Goal: Information Seeking & Learning: Learn about a topic

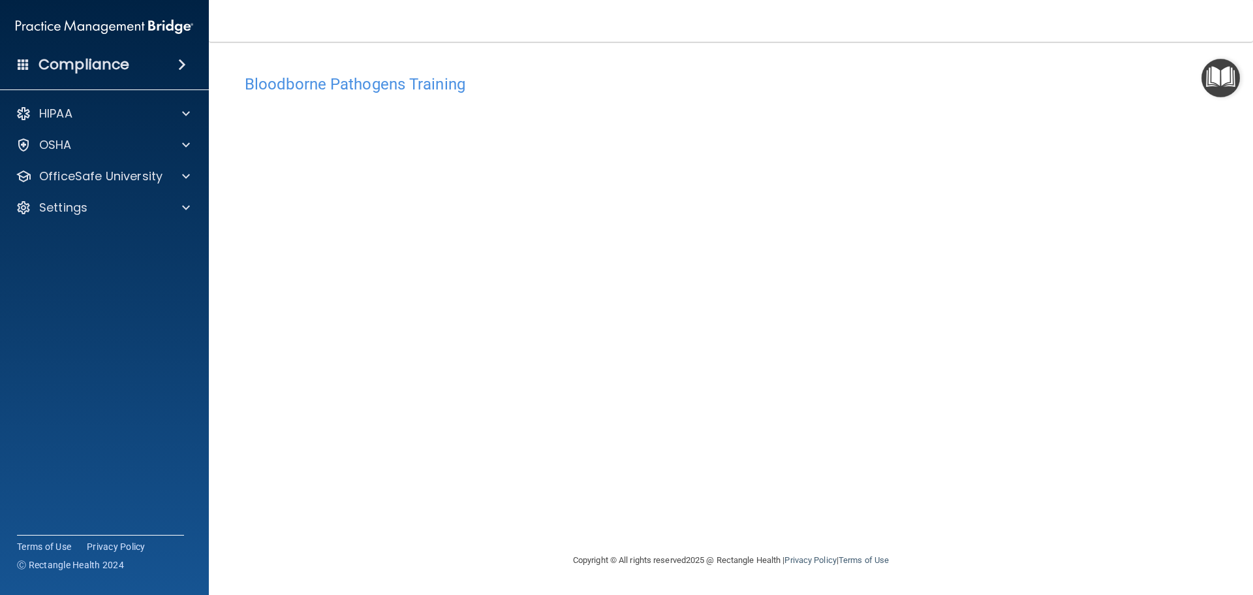
click at [1087, 516] on div "Bloodborne Pathogens Training This course doesn’t expire until [DATE]. Are you …" at bounding box center [731, 310] width 992 height 484
click at [182, 173] on span at bounding box center [186, 176] width 8 height 16
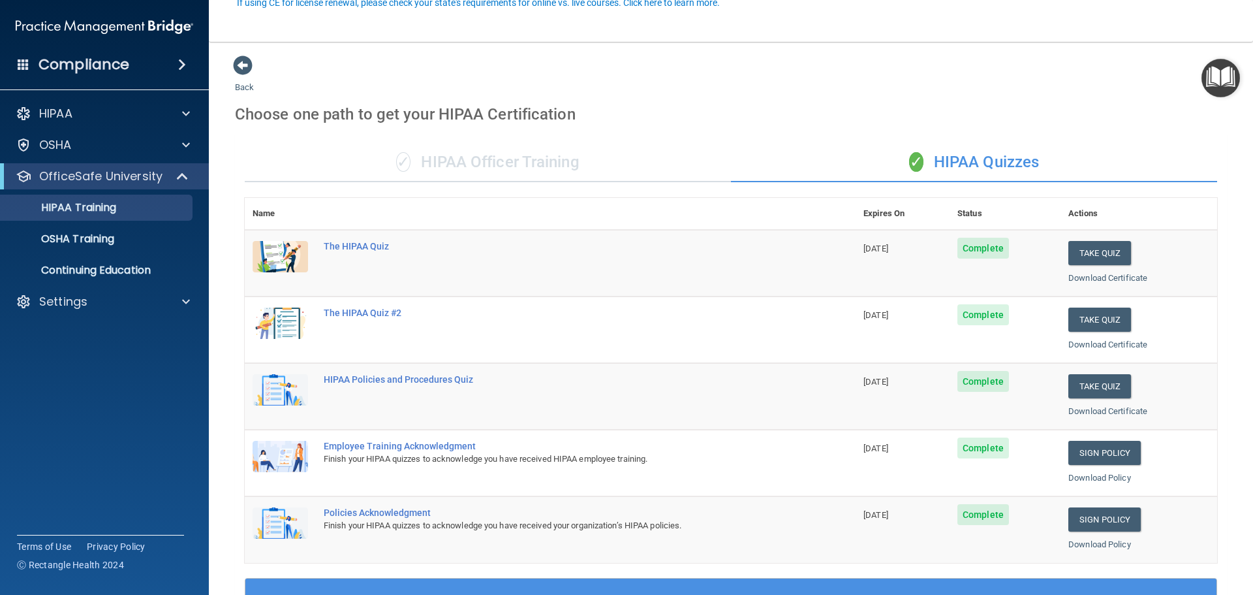
scroll to position [131, 0]
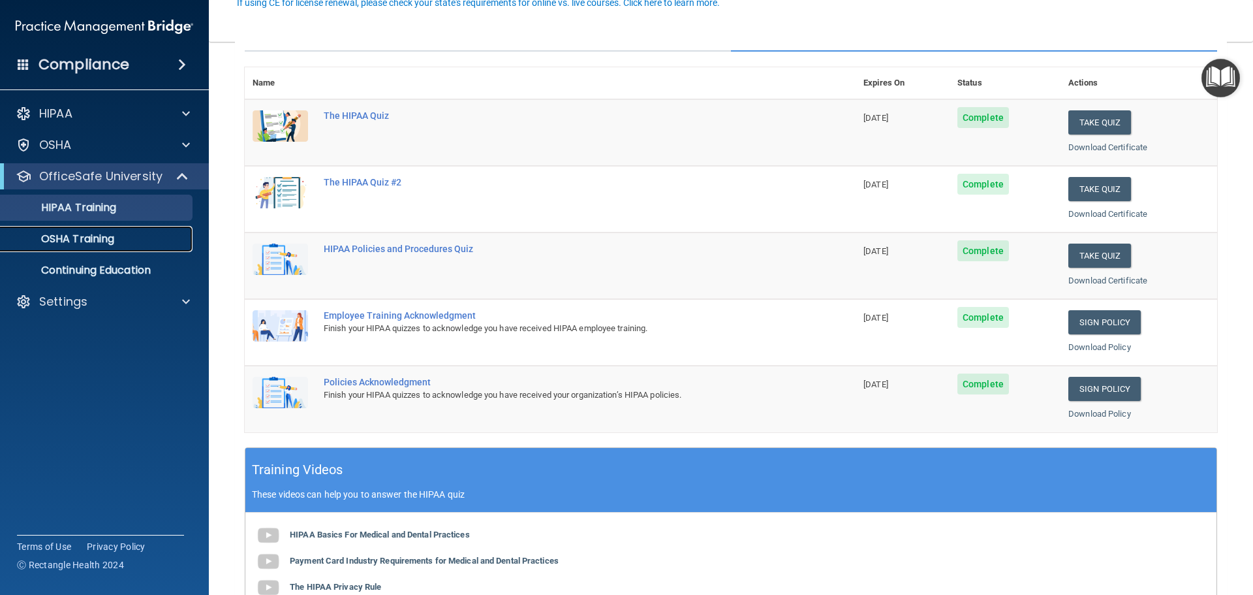
click at [138, 238] on div "OSHA Training" at bounding box center [97, 238] width 178 height 13
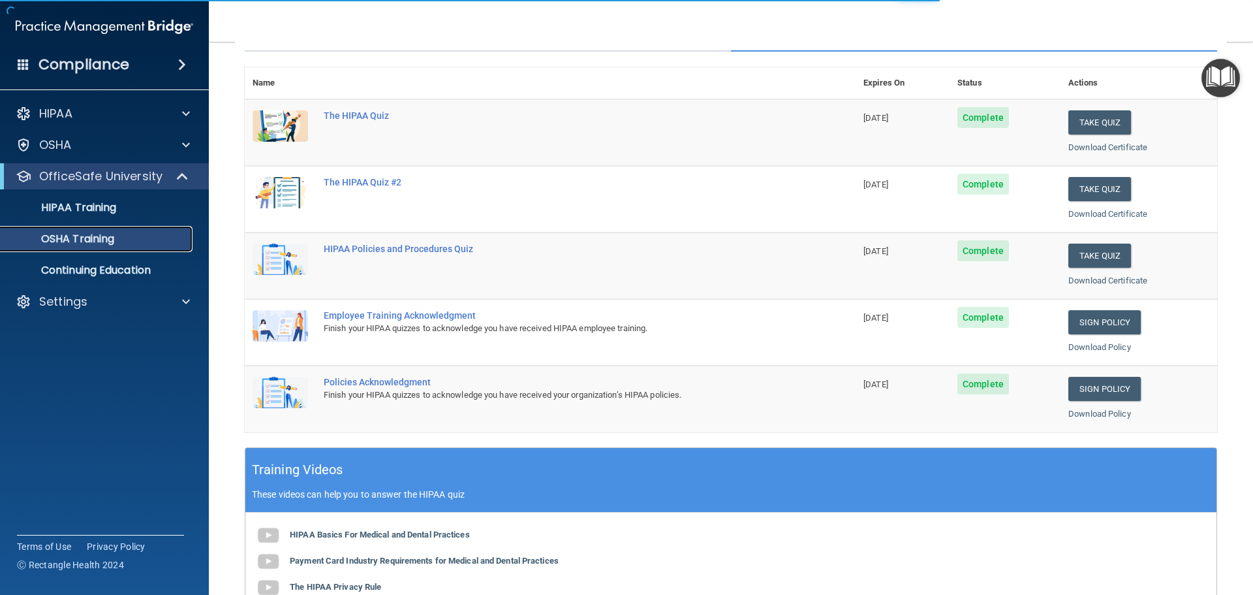
click at [181, 240] on div "OSHA Training" at bounding box center [97, 238] width 178 height 13
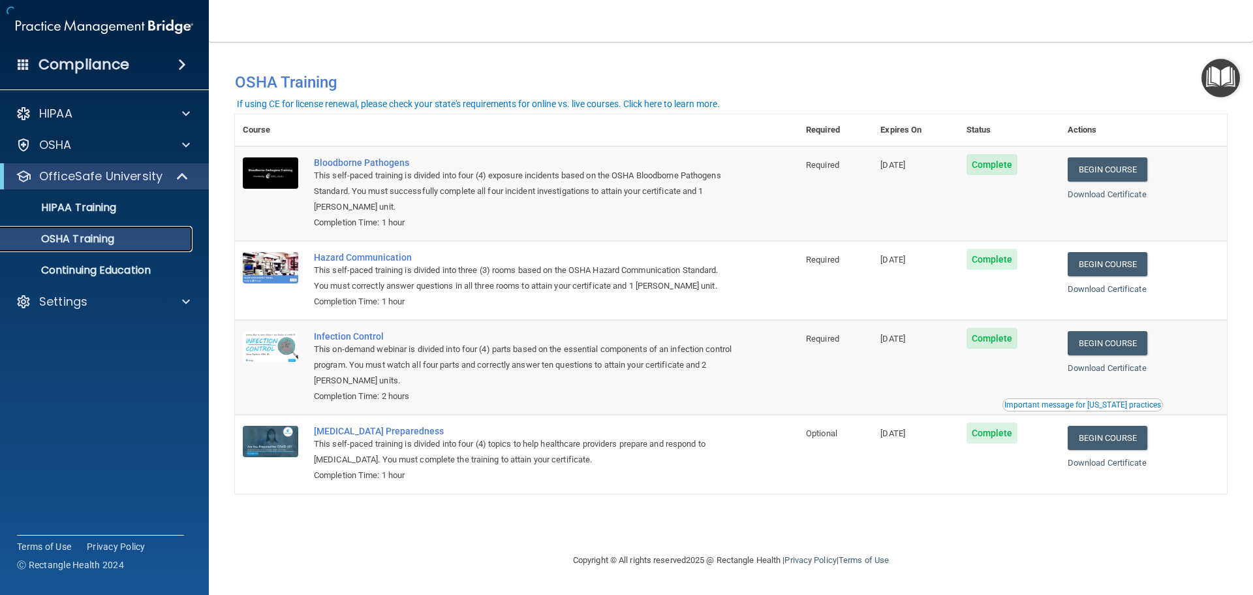
click at [177, 242] on div "OSHA Training" at bounding box center [97, 238] width 178 height 13
